Goal: Task Accomplishment & Management: Manage account settings

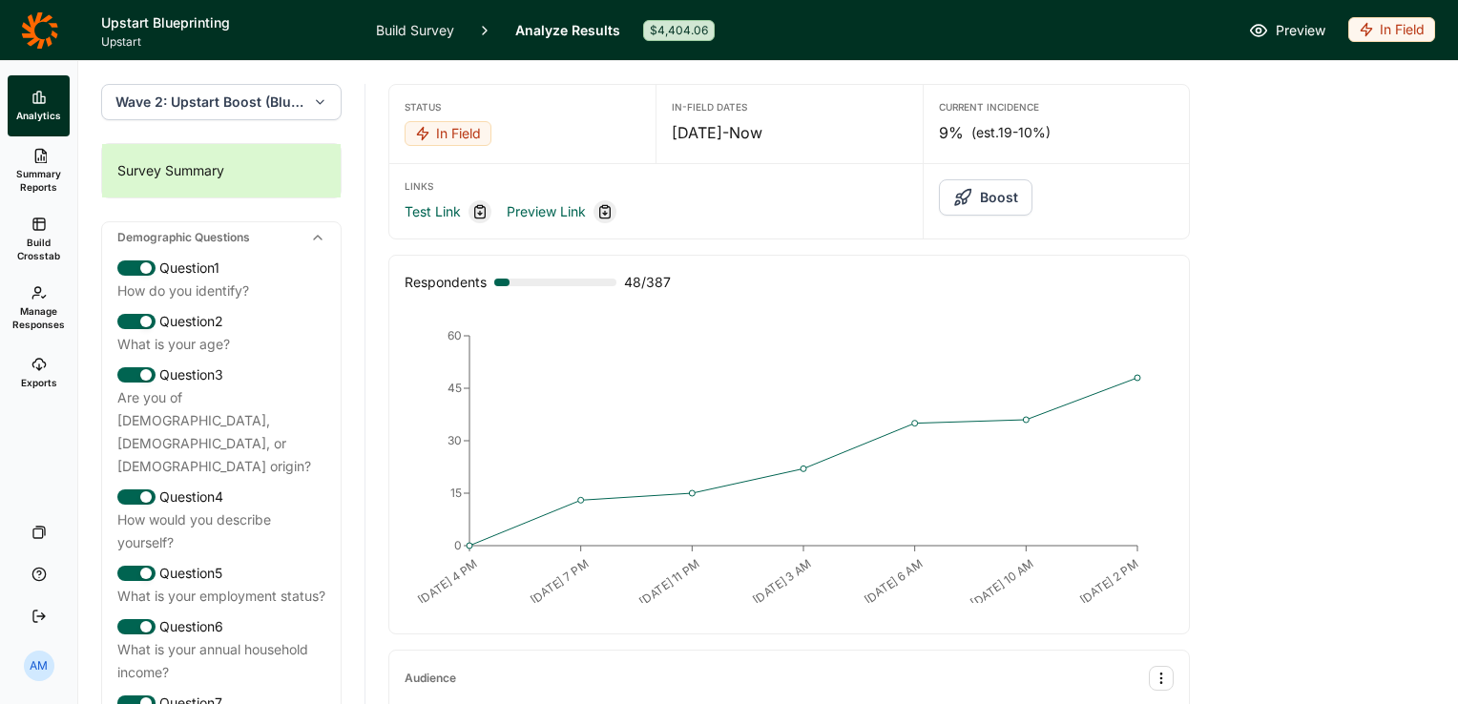
click at [46, 172] on span "Summary Reports" at bounding box center [38, 180] width 47 height 27
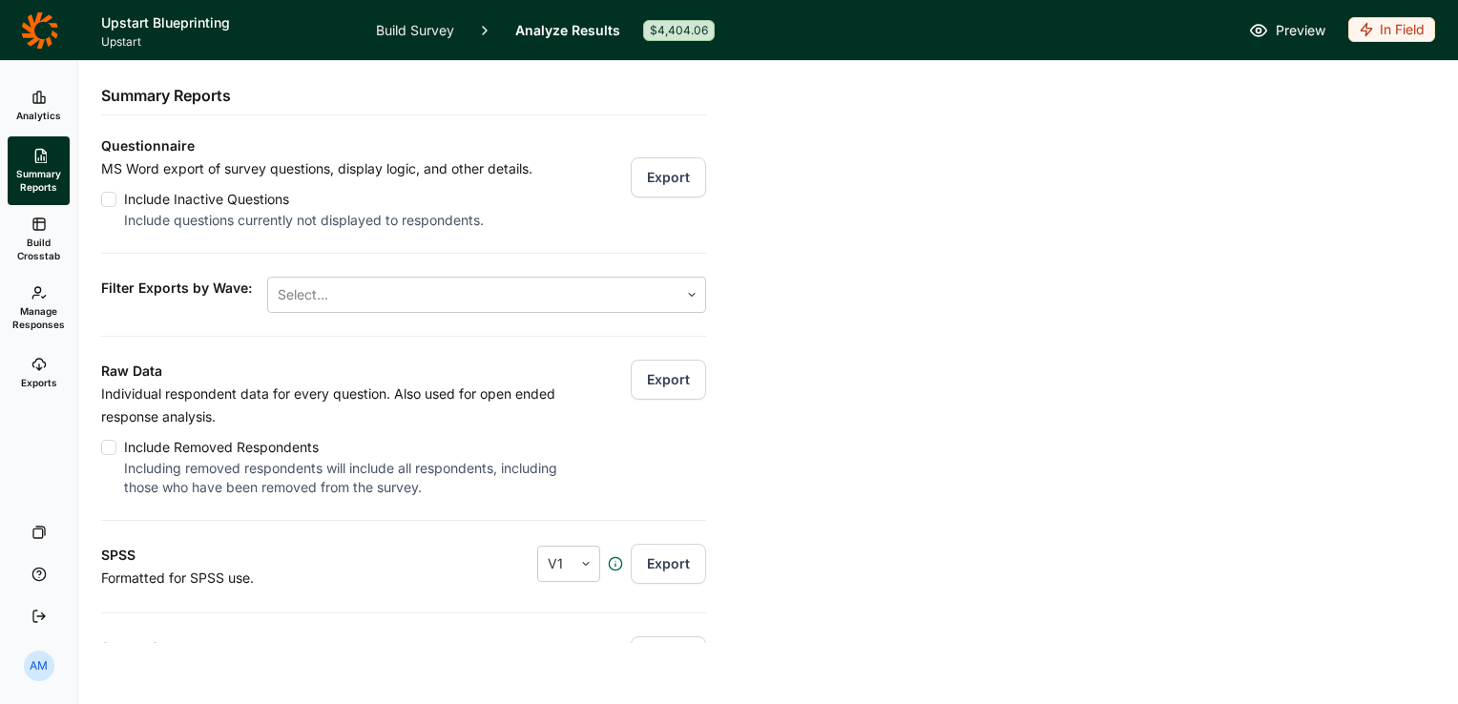
click at [651, 380] on button "Export" at bounding box center [668, 380] width 75 height 40
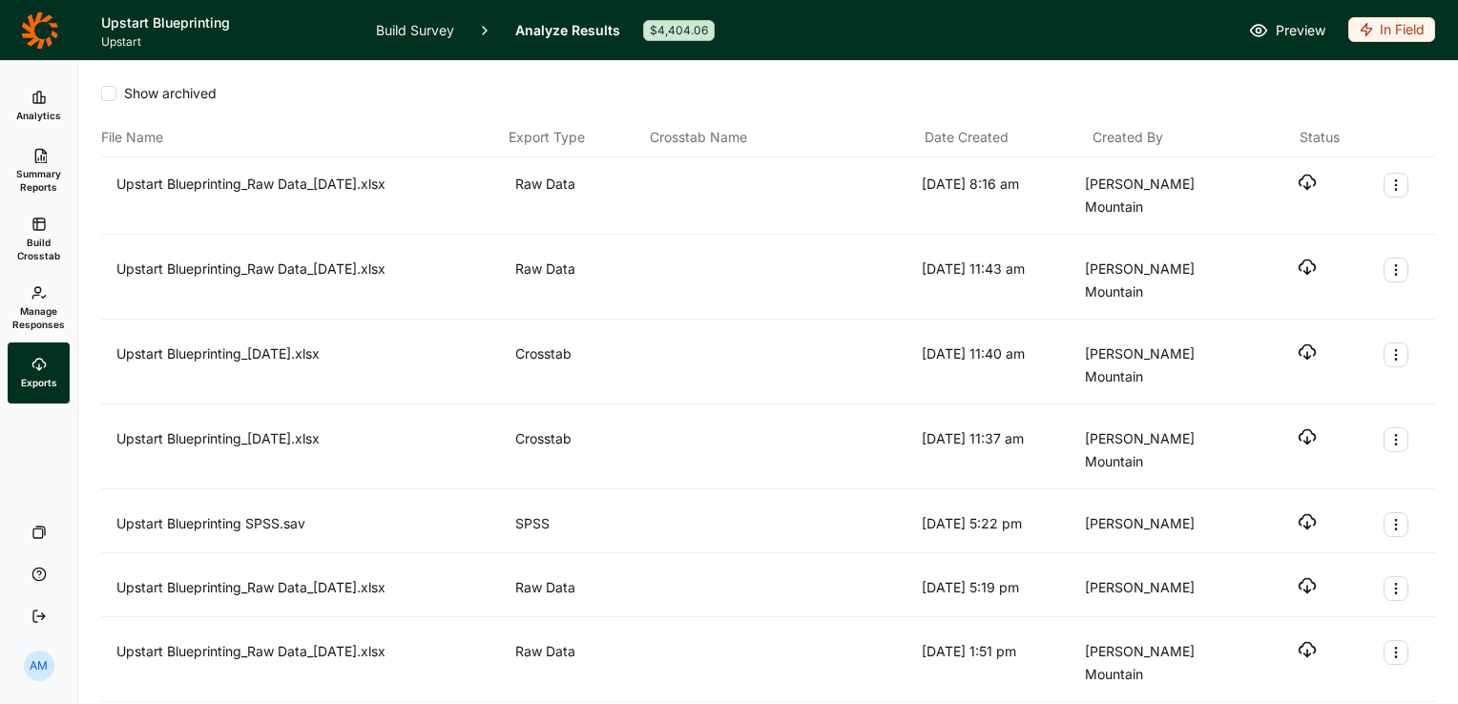
click at [1299, 171] on div "Upstart Blueprinting_Raw Data_[DATE].xlsx Raw Data [DATE] 8:16 am [PERSON_NAME]…" at bounding box center [768, 195] width 1334 height 77
click at [1299, 184] on use "button" at bounding box center [1307, 183] width 16 height 14
click at [48, 167] on span "Summary Reports" at bounding box center [38, 180] width 47 height 27
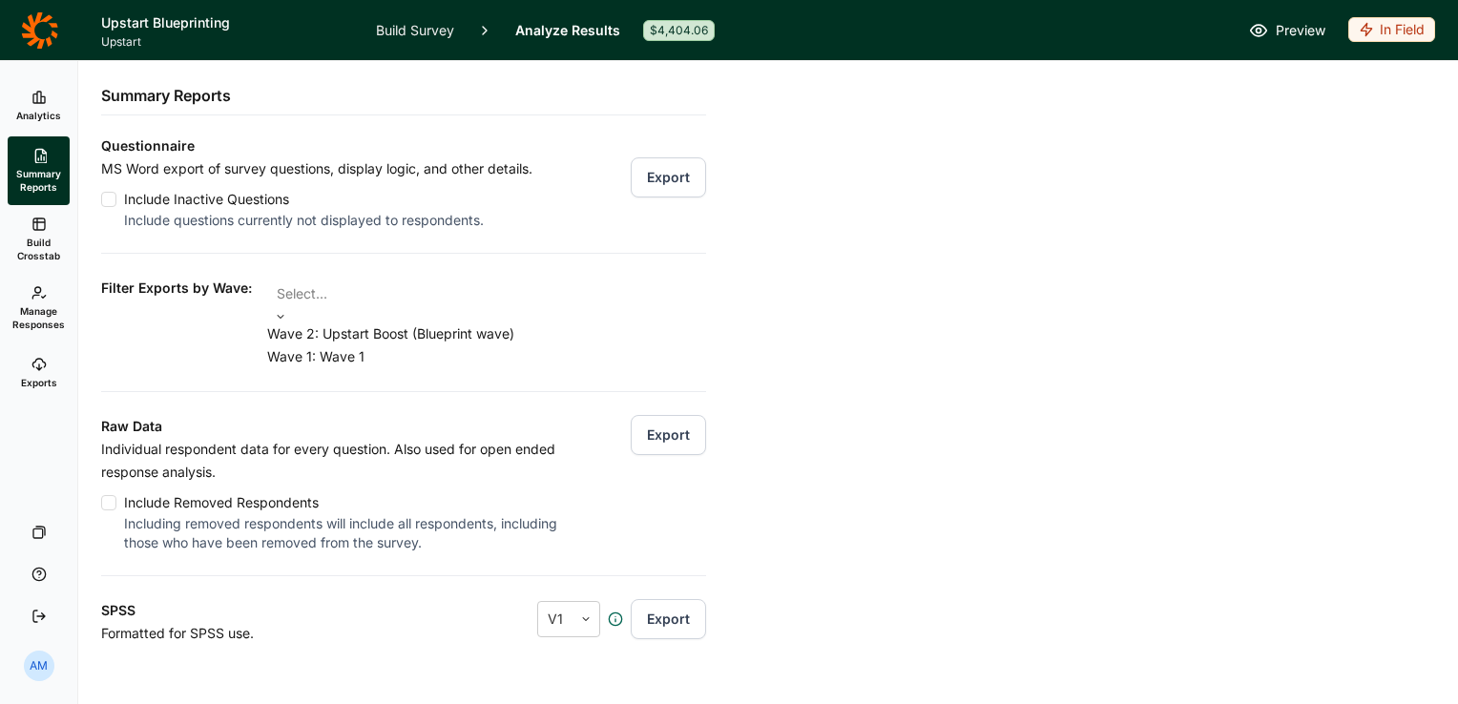
click at [475, 294] on div at bounding box center [487, 294] width 420 height 27
click at [462, 343] on div "Wave 2: Upstart Boost (Blueprint wave)" at bounding box center [486, 333] width 439 height 23
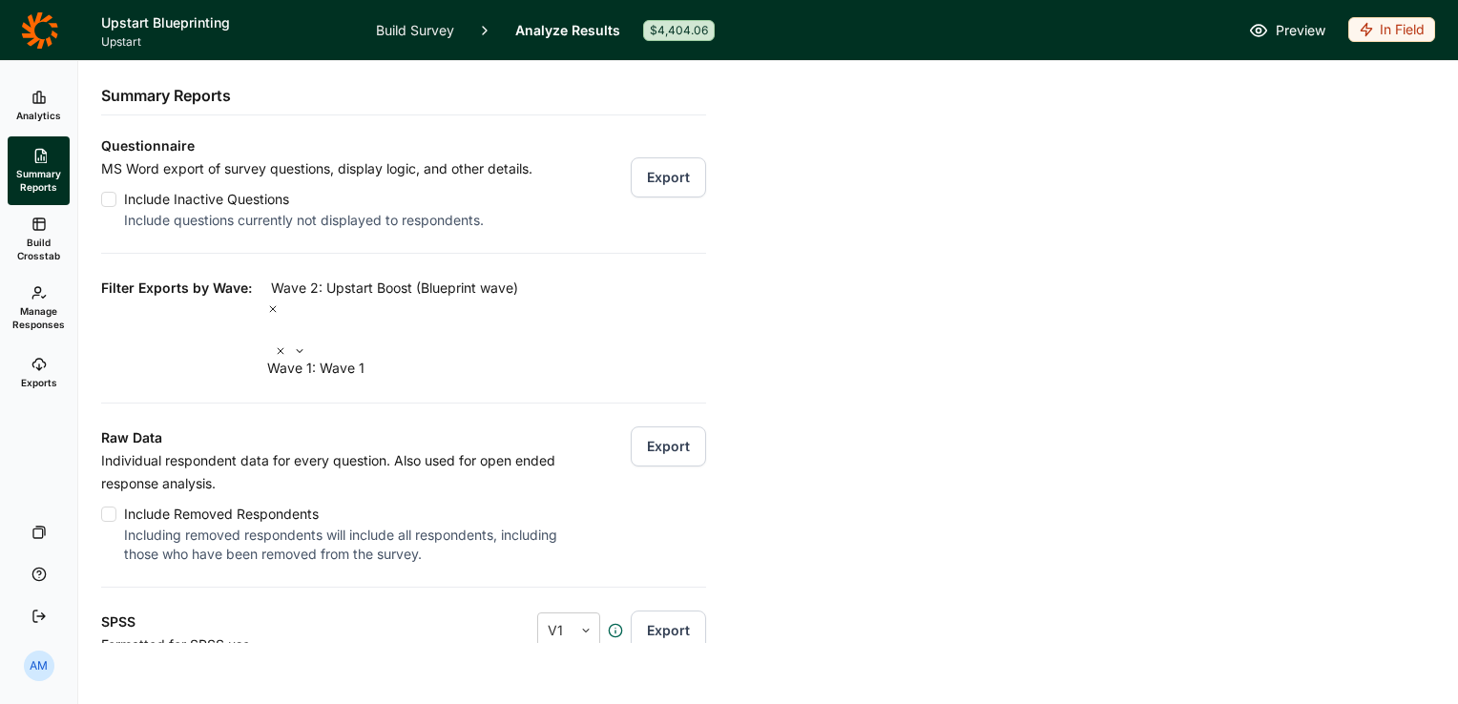
click at [605, 448] on div "Raw Data Individual respondent data for every question. Also used for open ende…" at bounding box center [403, 483] width 605 height 161
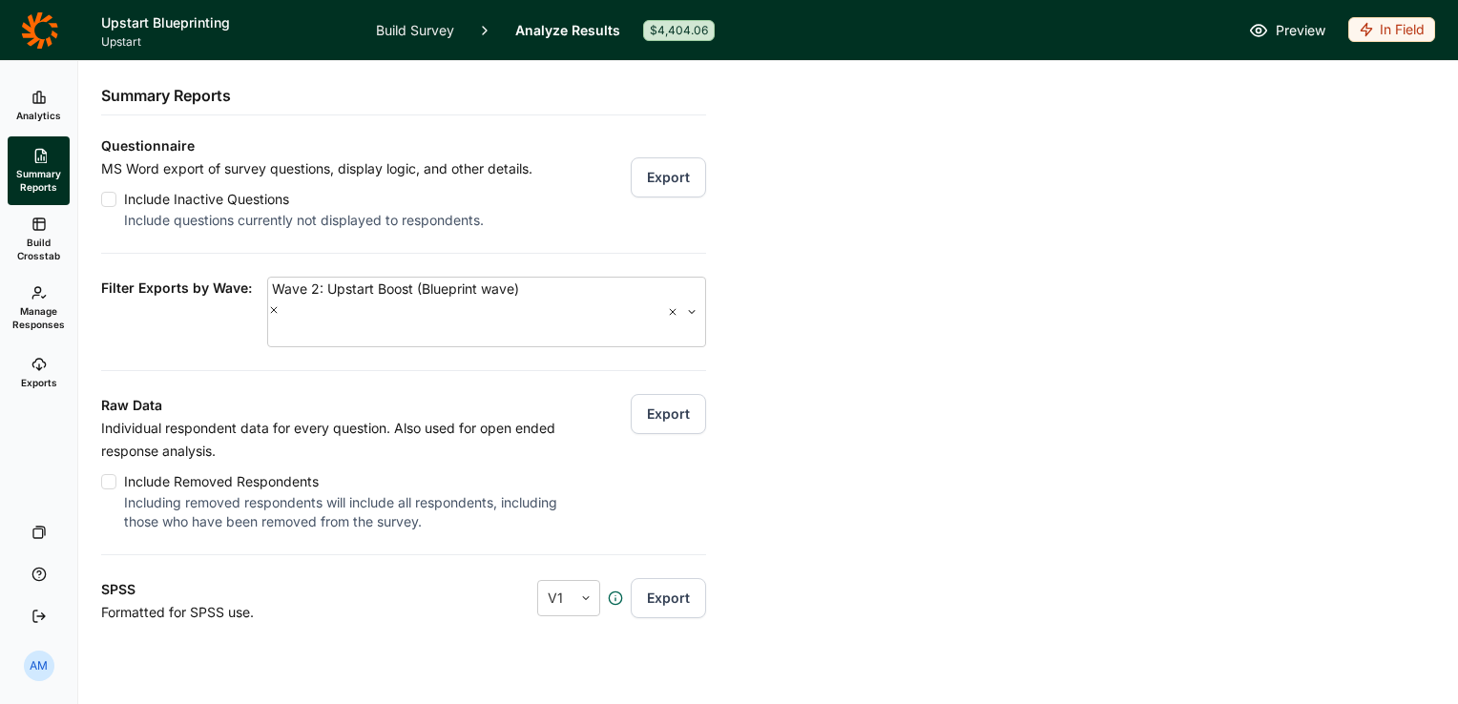
click at [642, 394] on button "Export" at bounding box center [668, 414] width 75 height 40
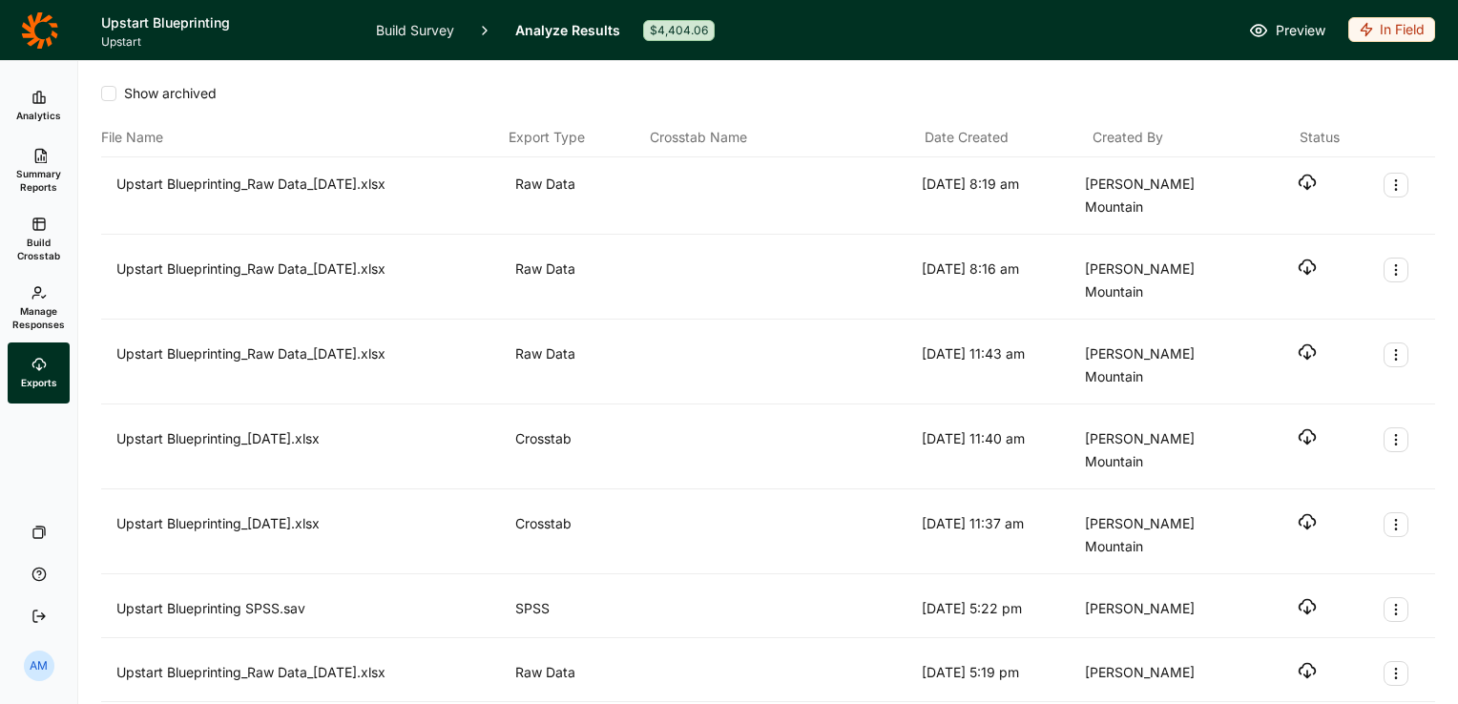
click at [1298, 181] on icon "button" at bounding box center [1307, 182] width 19 height 19
click at [53, 307] on span "Manage Responses" at bounding box center [38, 317] width 52 height 27
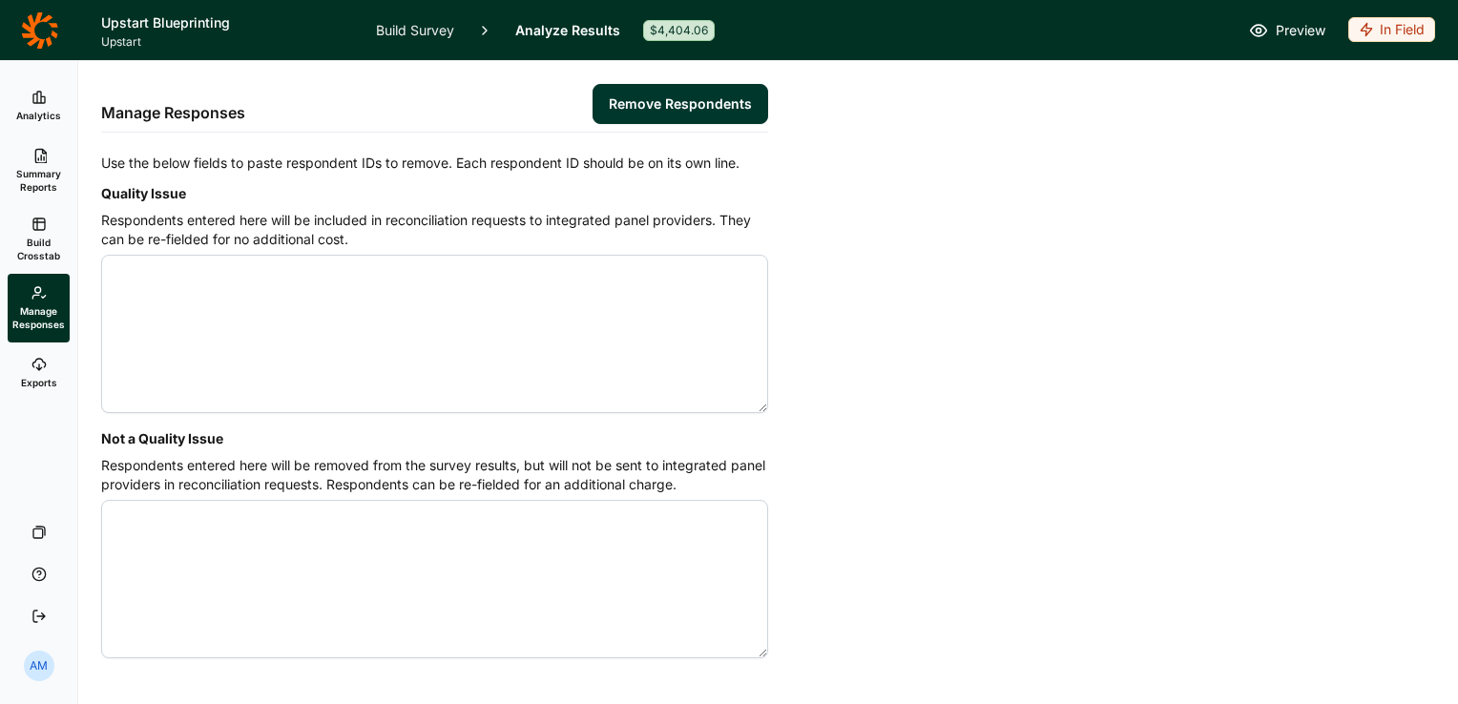
click at [232, 296] on textarea "Quality Issue" at bounding box center [434, 334] width 667 height 158
type textarea "4631920 4633228 4633446 4633540 4633692 4633739 4633800 4633814 4633833 4633896"
click at [637, 104] on button "Remove Respondents" at bounding box center [680, 104] width 176 height 40
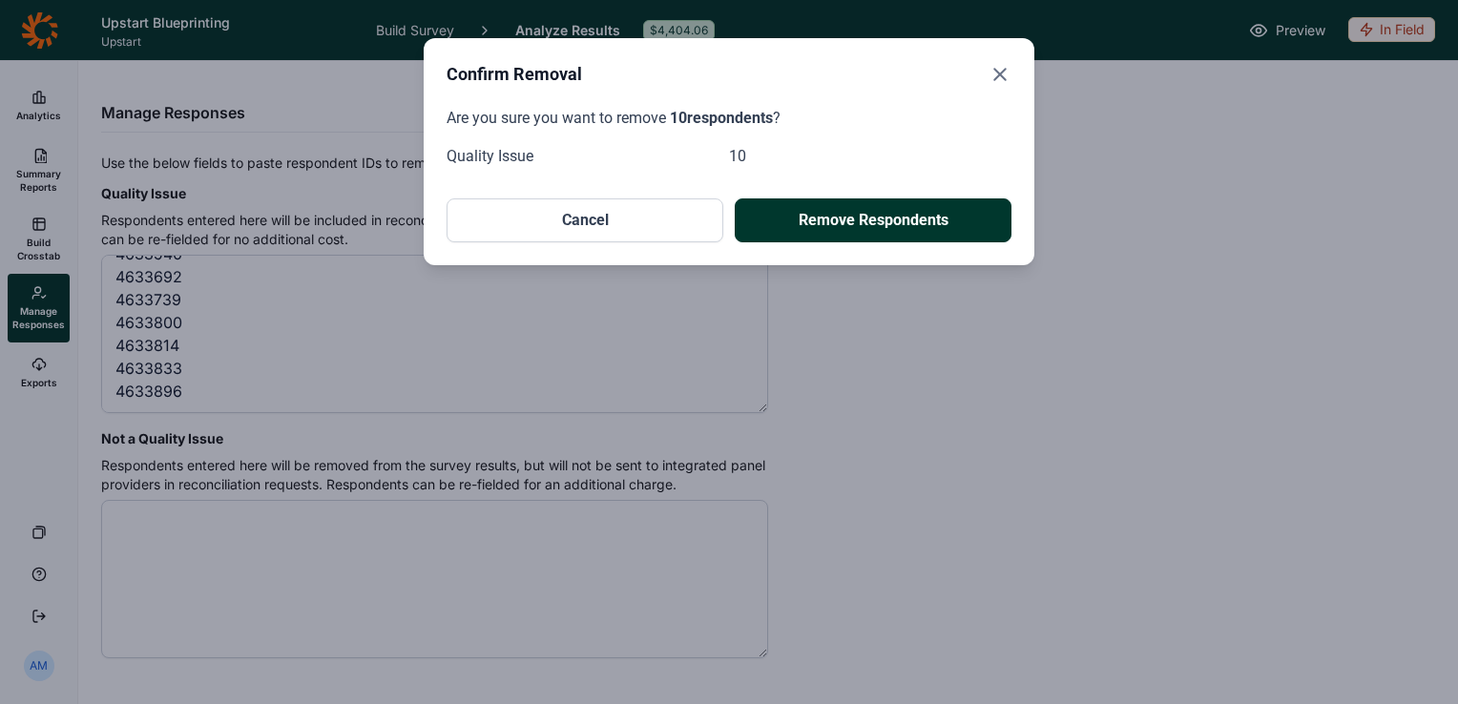
click at [809, 231] on button "Remove Respondents" at bounding box center [873, 220] width 277 height 44
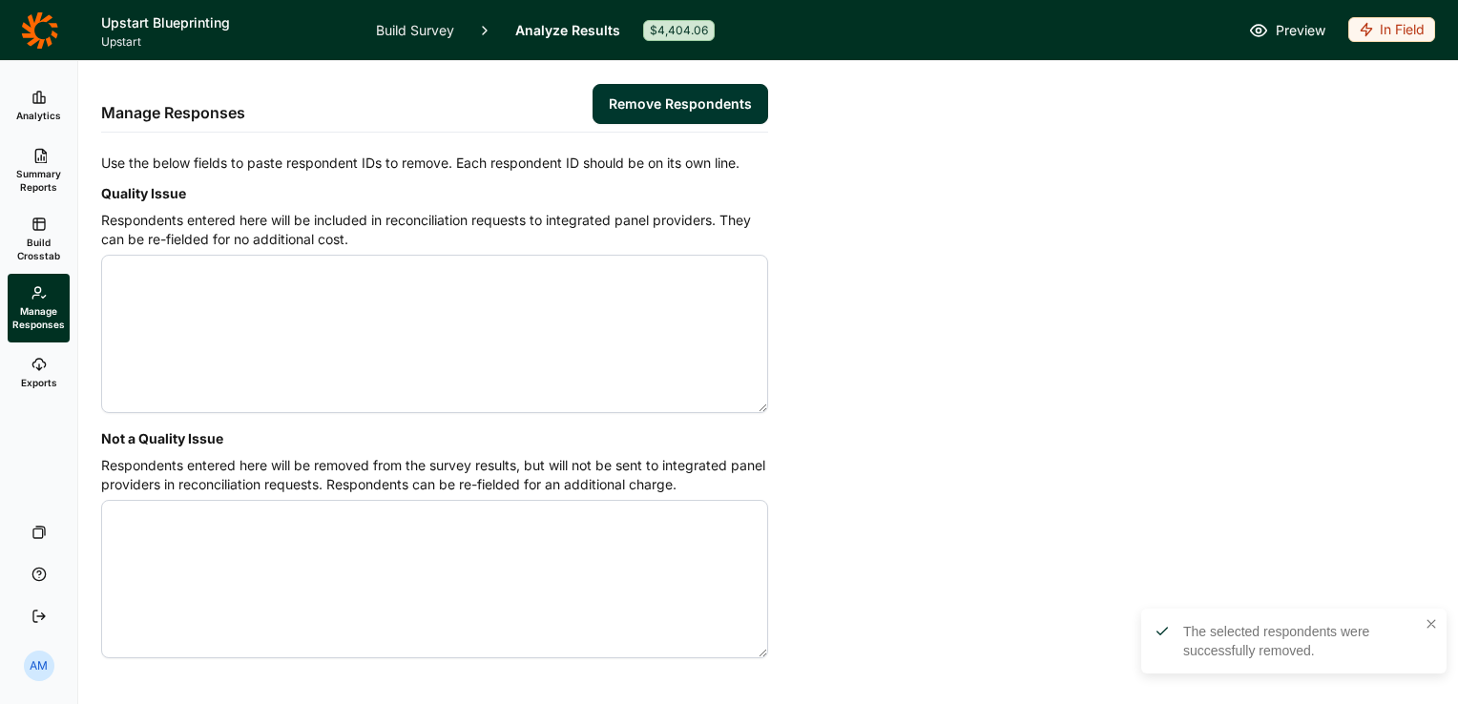
scroll to position [0, 0]
click at [42, 97] on use at bounding box center [38, 97] width 11 height 11
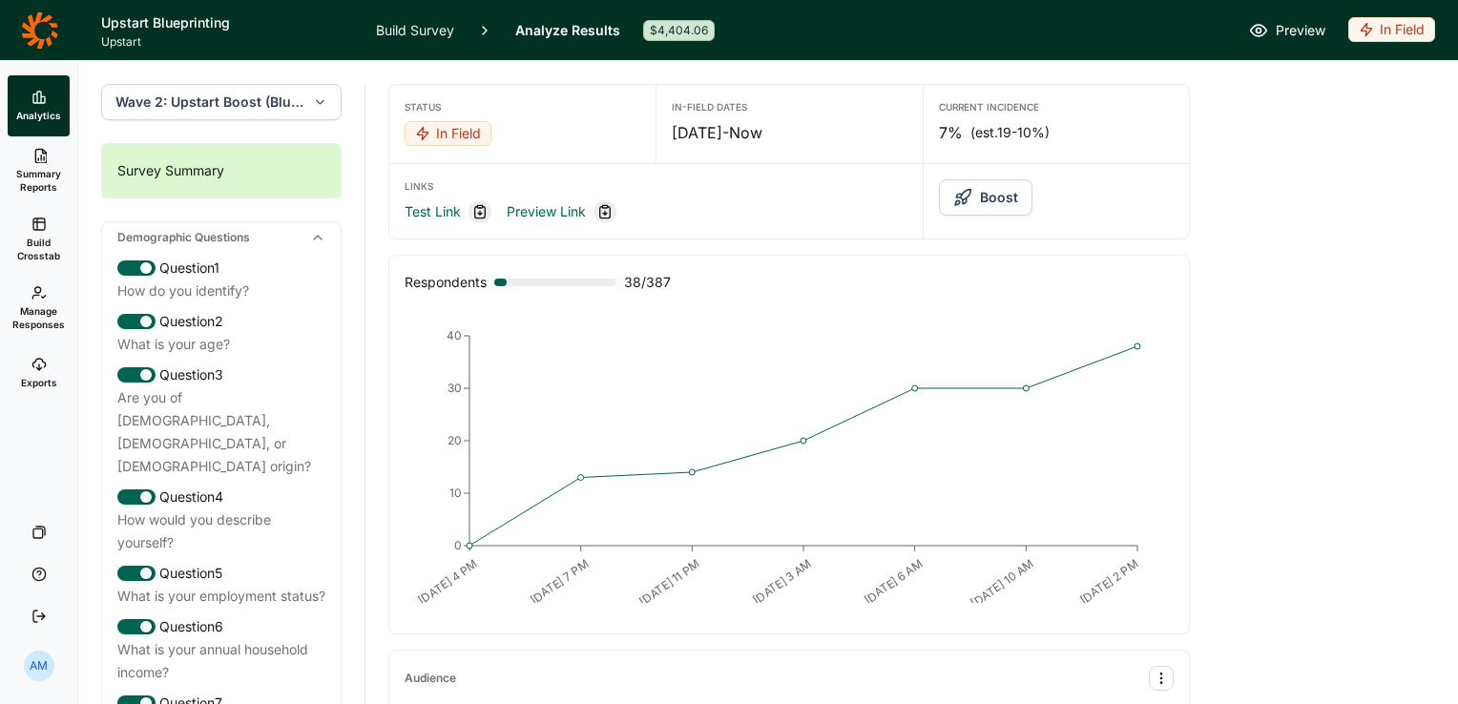
click at [992, 193] on button "Boost" at bounding box center [986, 197] width 94 height 36
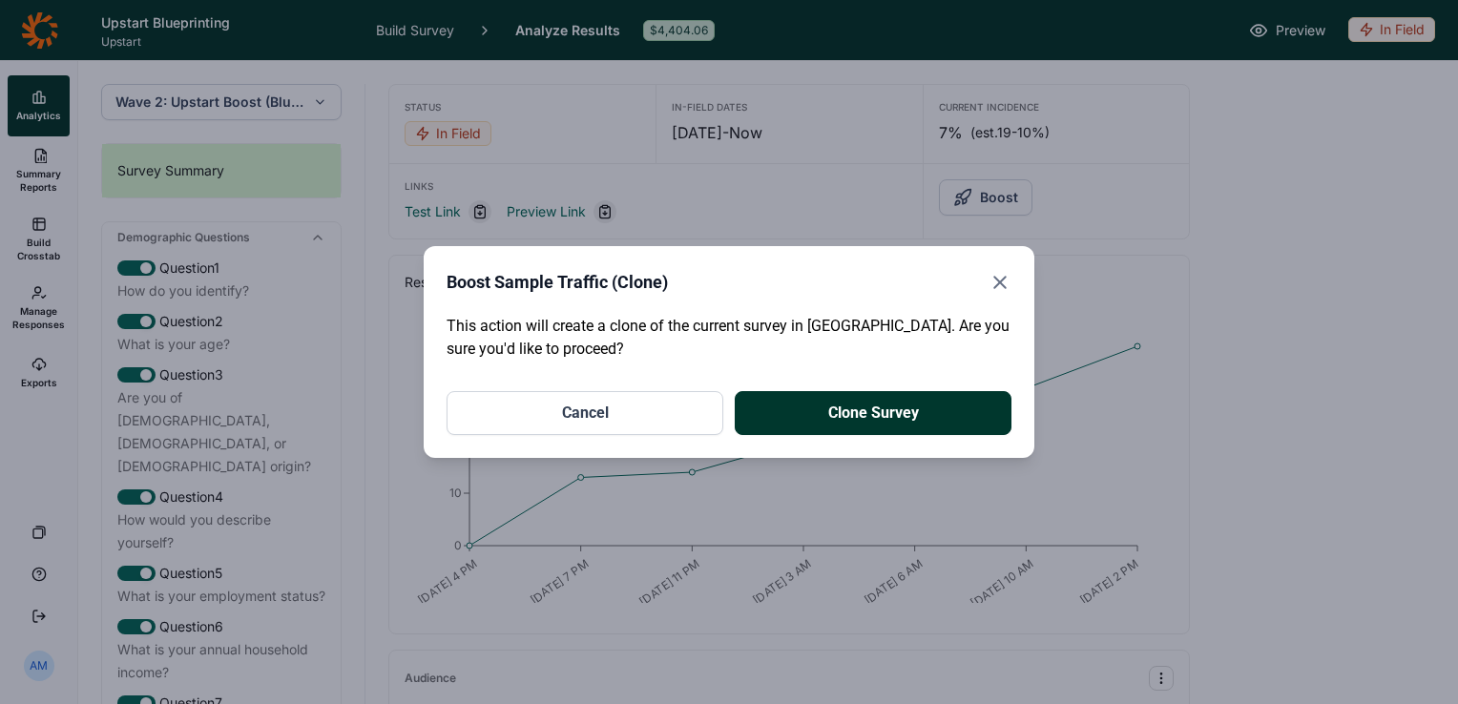
click at [863, 415] on button "Clone Survey" at bounding box center [873, 413] width 277 height 44
